Goal: Use online tool/utility: Utilize a website feature to perform a specific function

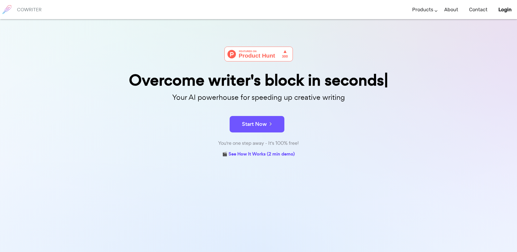
click at [446, 109] on div "Overcome writer's block in seconds Your AI powerhouse for speeding up creative …" at bounding box center [258, 153] width 517 height 269
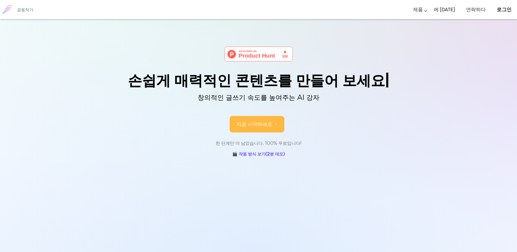
click at [273, 124] on icon at bounding box center [275, 124] width 5 height 6
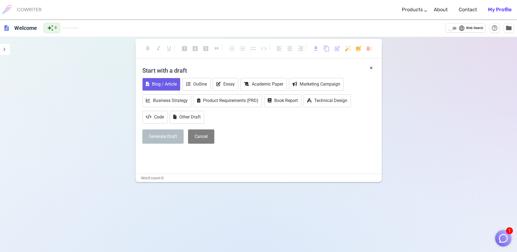
click at [165, 83] on button "Blog / Article" at bounding box center [161, 84] width 38 height 13
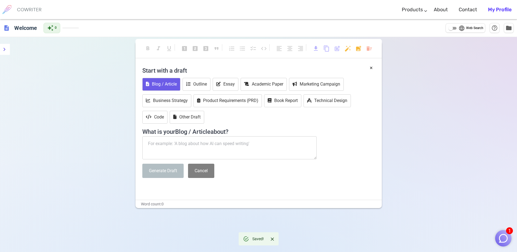
click at [203, 150] on textarea at bounding box center [229, 147] width 175 height 23
click at [158, 115] on button "Code" at bounding box center [154, 117] width 25 height 13
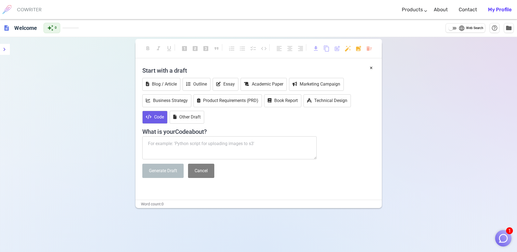
click at [193, 147] on textarea at bounding box center [229, 147] width 175 height 23
click at [167, 97] on button "Business Strategy" at bounding box center [166, 100] width 49 height 13
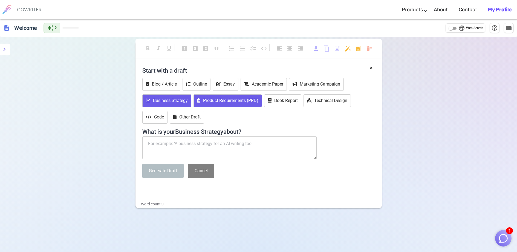
click at [226, 101] on button "Product Requirements (PRD)" at bounding box center [228, 100] width 68 height 13
click at [228, 144] on textarea at bounding box center [229, 147] width 175 height 23
click at [466, 29] on span "Web Search" at bounding box center [474, 27] width 17 height 5
click at [461, 29] on input "language Web Search" at bounding box center [451, 28] width 20 height 7
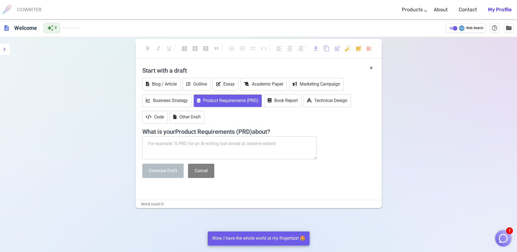
click at [466, 29] on span "Web Search" at bounding box center [474, 27] width 17 height 5
click at [465, 29] on input "language Web Search" at bounding box center [456, 28] width 20 height 7
checkbox input "false"
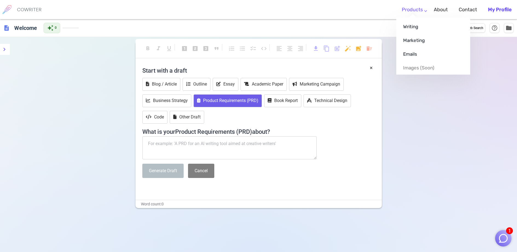
click at [420, 10] on link "Products" at bounding box center [412, 10] width 21 height 16
click at [419, 42] on link "Marketing" at bounding box center [434, 40] width 74 height 14
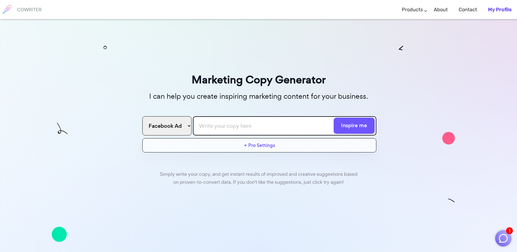
click at [189, 125] on select "Facebook Ad Google Ad Email subject line Blog Title Twitter Post Linkedin Post …" at bounding box center [166, 125] width 49 height 19
click at [221, 124] on input "text" at bounding box center [285, 125] width 184 height 19
drag, startPoint x: 353, startPoint y: 125, endPoint x: 349, endPoint y: 125, distance: 4.4
click at [353, 125] on button "Inspire me" at bounding box center [354, 126] width 41 height 16
click at [253, 122] on input "text" at bounding box center [285, 125] width 184 height 19
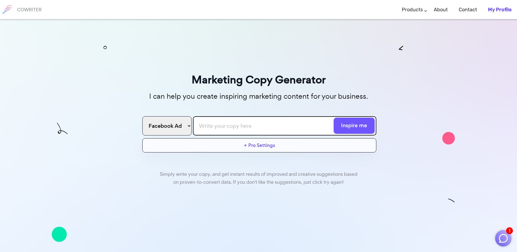
click at [178, 127] on select "Facebook Ad Google Ad Email subject line Blog Title Twitter Post Linkedin Post …" at bounding box center [166, 125] width 49 height 19
select select "google"
click at [142, 116] on select "Facebook Ad Google Ad Email subject line Blog Title Twitter Post Linkedin Post …" at bounding box center [166, 125] width 49 height 19
click at [230, 125] on input "text" at bounding box center [285, 125] width 184 height 19
type input "payonsystem"
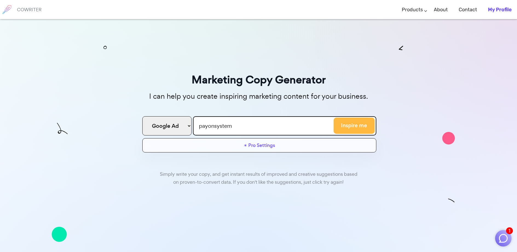
click at [361, 124] on button "Inspire me" at bounding box center [354, 126] width 41 height 16
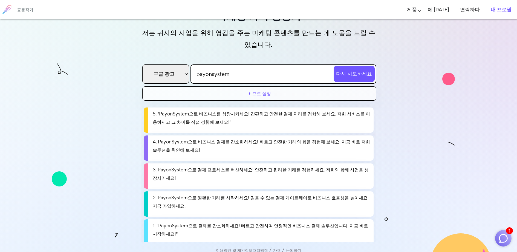
scroll to position [8, 0]
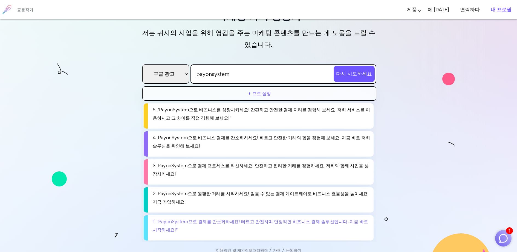
click at [336, 218] on font "1. "PayonSystem으로 결제를 간소화하세요! 빠르고 안전하며 안정적인 비즈니스 결제 솔루션입니다. 지금 바로 시작하세요!"" at bounding box center [261, 225] width 216 height 15
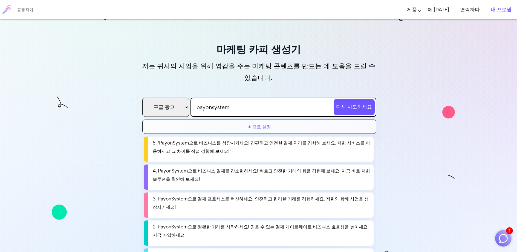
scroll to position [0, 0]
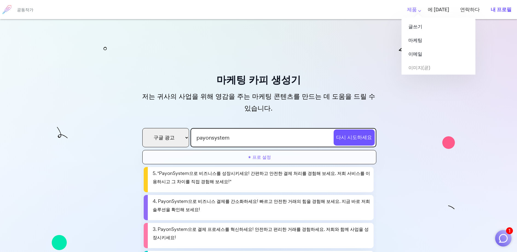
click at [417, 10] on font "제품" at bounding box center [412, 10] width 10 height 6
click at [430, 30] on link "글쓰기" at bounding box center [439, 27] width 74 height 14
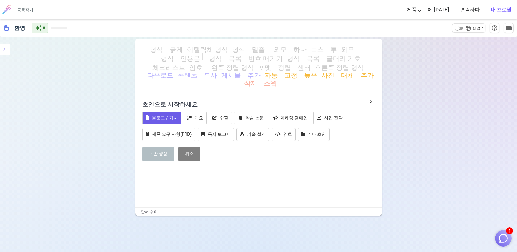
click at [166, 115] on font "블로그 / 기사" at bounding box center [165, 117] width 26 height 5
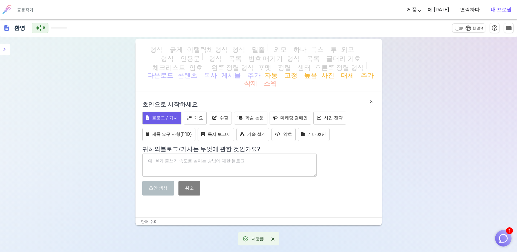
click at [220, 157] on textarea at bounding box center [229, 164] width 175 height 23
drag, startPoint x: 156, startPoint y: 151, endPoint x: 229, endPoint y: 145, distance: 73.1
click at [220, 153] on textarea at bounding box center [229, 164] width 175 height 23
click at [500, 7] on font "내 프로필" at bounding box center [501, 10] width 21 height 6
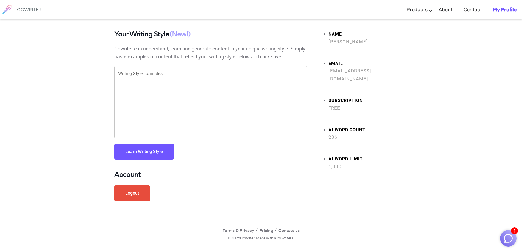
click at [134, 198] on link "Logout" at bounding box center [132, 193] width 36 height 16
